Goal: Task Accomplishment & Management: Complete application form

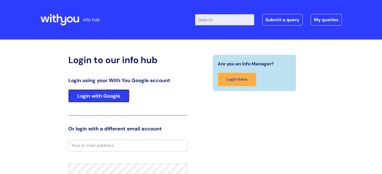
click at [105, 96] on link "Login with Google" at bounding box center [98, 96] width 61 height 13
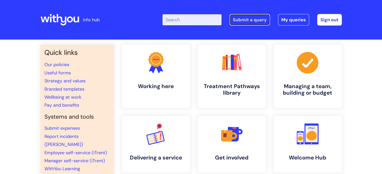
click at [259, 21] on link "Submit a query" at bounding box center [249, 20] width 40 height 12
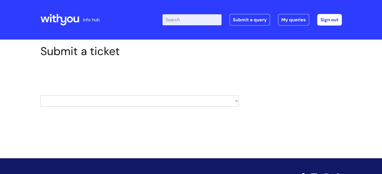
click at [107, 102] on select "HR / People IT and Support Clinical Drug Alerts Finance Accounts Data Support T…" at bounding box center [139, 101] width 198 height 12
select select "it_and_support"
click at [40, 95] on select "HR / People IT and Support Clinical Drug Alerts Finance Accounts Data Support T…" at bounding box center [139, 101] width 198 height 12
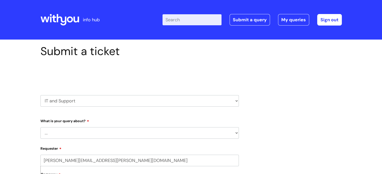
click at [86, 134] on select "... Mobile Phone Reset & MFA Accounts, Starters and Leavers IT Hardware issue I…" at bounding box center [139, 133] width 198 height 12
click at [40, 127] on select "... Mobile Phone Reset & MFA Accounts, Starters and Leavers IT Hardware issue I…" at bounding box center [139, 133] width 198 height 12
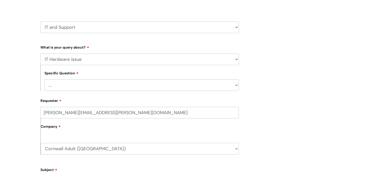
scroll to position [75, 0]
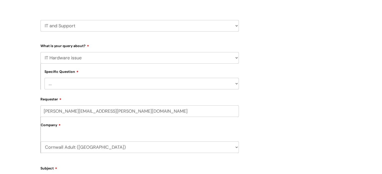
click at [97, 59] on select "... Mobile Phone Reset & MFA Accounts, Starters and Leavers IT Hardware issue I…" at bounding box center [139, 58] width 198 height 12
select select "Accounts, Starters and Leavers"
click at [40, 52] on select "... Mobile Phone Reset & MFA Accounts, Starters and Leavers IT Hardware issue I…" at bounding box center [139, 58] width 198 height 12
click at [88, 85] on select "... I have a new starter I have a leaver I need to make a change to an account …" at bounding box center [141, 84] width 194 height 12
select select "I have a leaver"
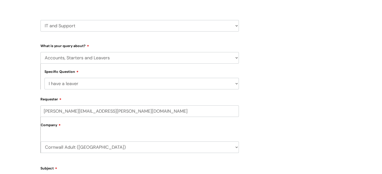
click at [44, 78] on select "... I have a new starter I have a leaver I need to make a change to an account …" at bounding box center [141, 84] width 194 height 12
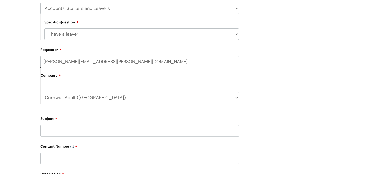
scroll to position [176, 0]
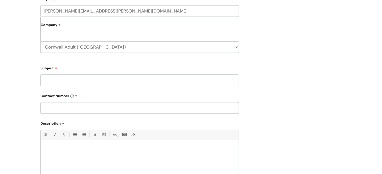
click at [81, 74] on div "Subject" at bounding box center [139, 75] width 198 height 22
click at [83, 83] on input "Subject" at bounding box center [139, 81] width 198 height 12
type input "Equipment Return"
click at [91, 108] on input "text" at bounding box center [139, 108] width 198 height 12
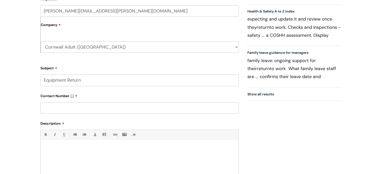
paste input "07581 079654"
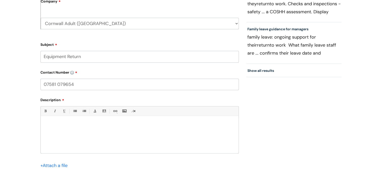
scroll to position [226, 0]
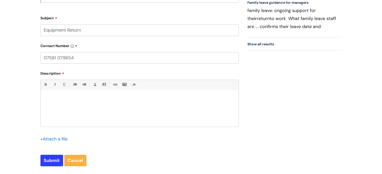
type input "07581 079654"
click at [110, 108] on div at bounding box center [140, 109] width 198 height 35
click at [140, 108] on p "There was supposed to be an equipment return made" at bounding box center [139, 107] width 190 height 5
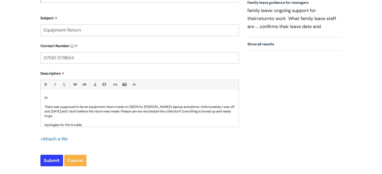
scroll to position [5, 0]
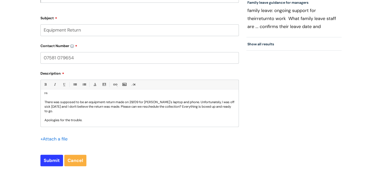
click at [82, 114] on p at bounding box center [139, 116] width 190 height 5
click at [83, 112] on p "There was supposed to be an equipment return made on 29/09 for [PERSON_NAME]'s …" at bounding box center [139, 107] width 190 height 14
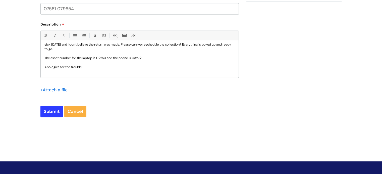
scroll to position [276, 0]
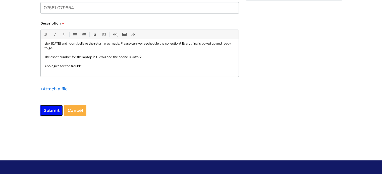
click at [53, 112] on input "Submit" at bounding box center [51, 111] width 23 height 12
type input "Please Wait..."
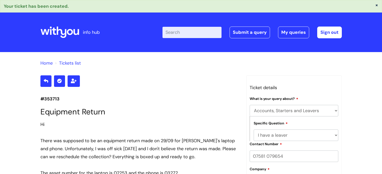
select select "Accounts, Starters and Leavers"
select select "I have a leaver"
